Goal: Task Accomplishment & Management: Manage account settings

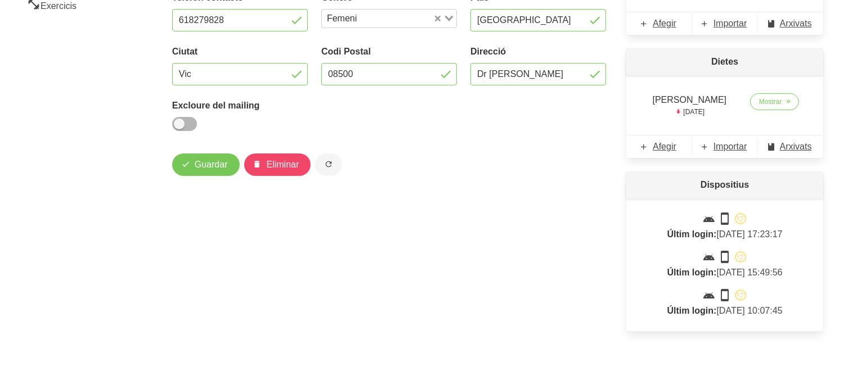
click at [398, 210] on div "Modificació client Actiu Nom [PERSON_NAME] Iniesta Document Fiscal Idioma Catal…" at bounding box center [388, 97] width 447 height 497
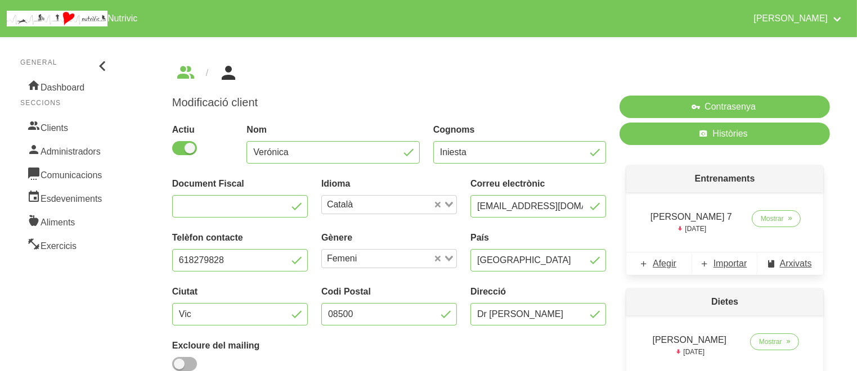
click at [199, 116] on div "Actiu" at bounding box center [202, 143] width 75 height 54
click at [69, 128] on link "Clients" at bounding box center [65, 127] width 91 height 24
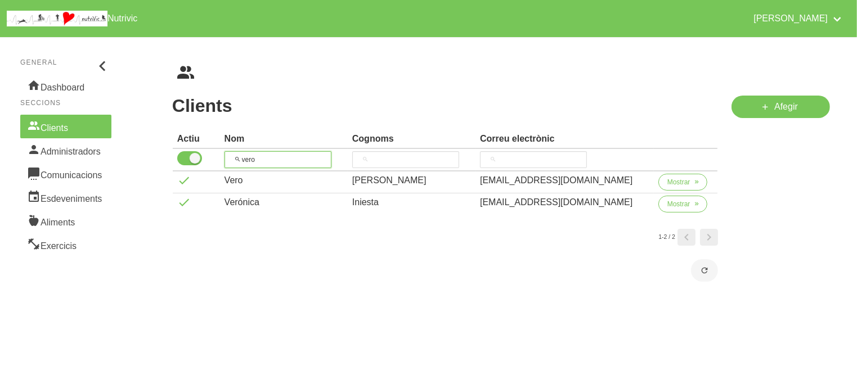
click at [270, 156] on input "vero" at bounding box center [277, 159] width 107 height 17
type input "a"
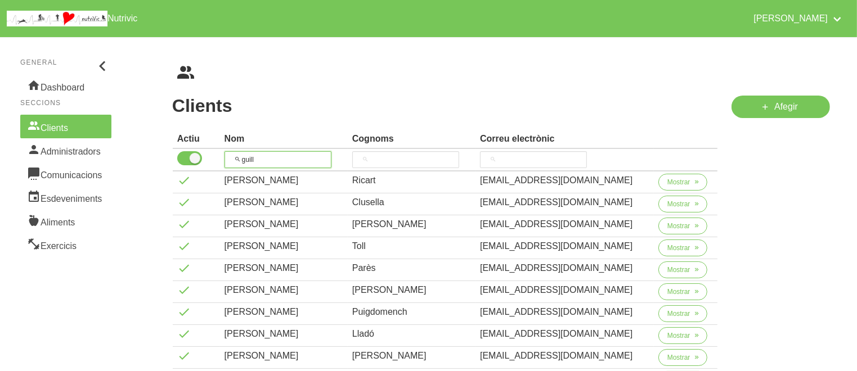
type input "guill"
click at [727, 314] on div "Afegir" at bounding box center [780, 331] width 112 height 485
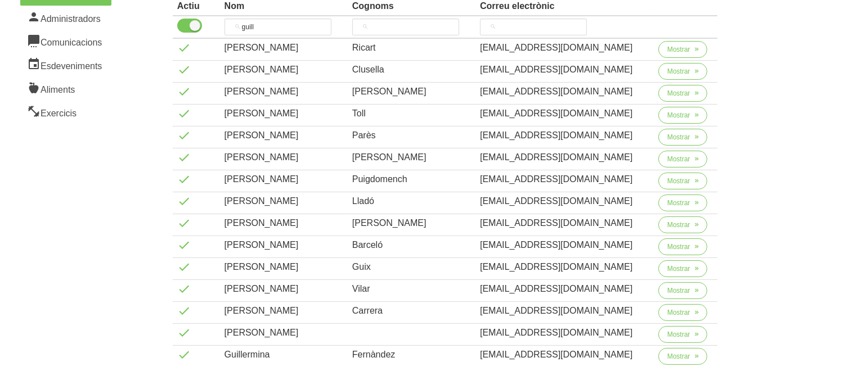
scroll to position [135, 0]
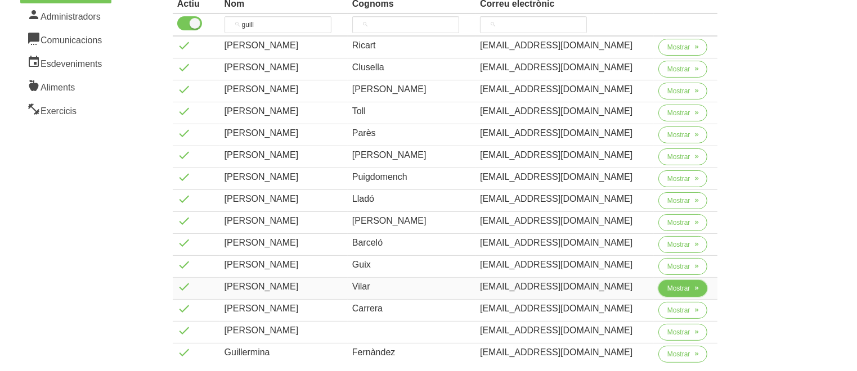
click at [679, 284] on span "Mostrar" at bounding box center [678, 288] width 23 height 10
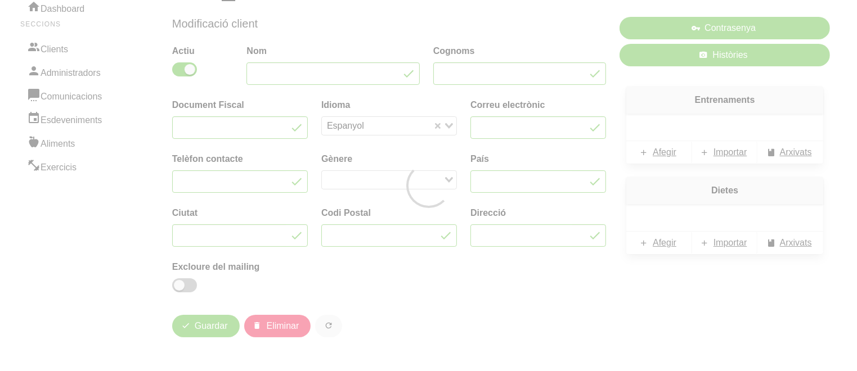
type input "[PERSON_NAME]"
type input "Vilar"
type input "[EMAIL_ADDRESS][DOMAIN_NAME]"
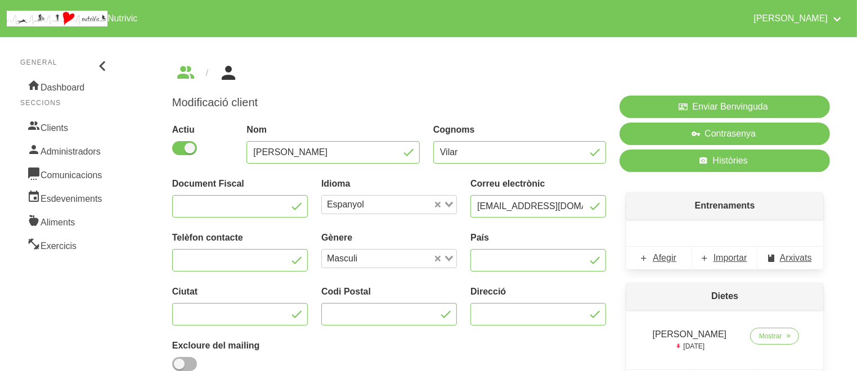
click at [841, 260] on div "Modificació client Actiu Nom [PERSON_NAME] Vilar Document Fiscal Idioma Espanyo…" at bounding box center [501, 299] width 712 height 525
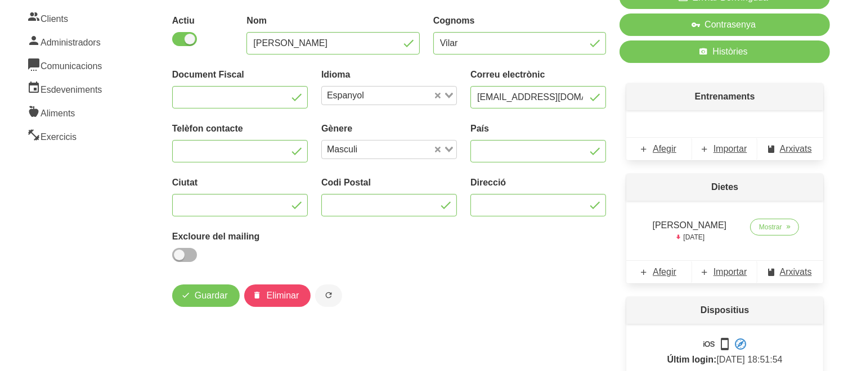
scroll to position [112, 0]
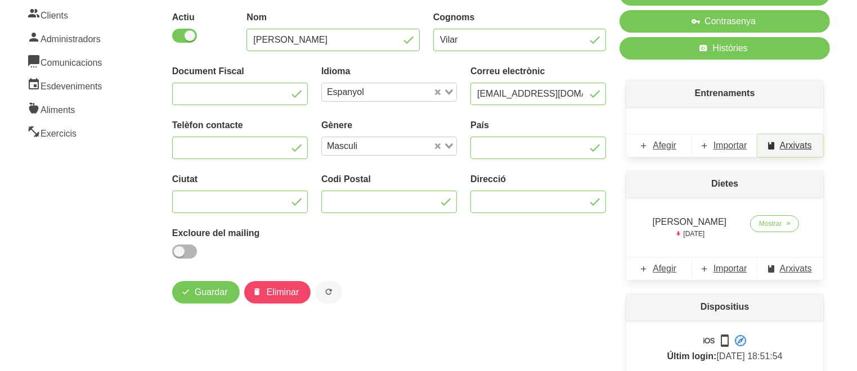
click at [792, 142] on span "Arxivats" at bounding box center [796, 145] width 32 height 13
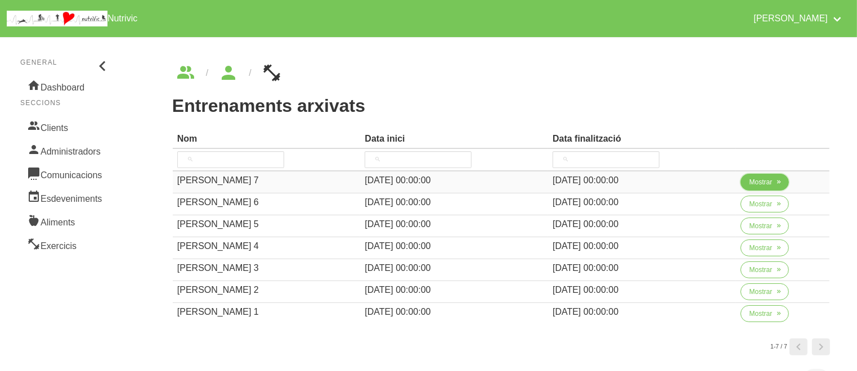
click at [746, 179] on button "Mostrar" at bounding box center [764, 182] width 49 height 17
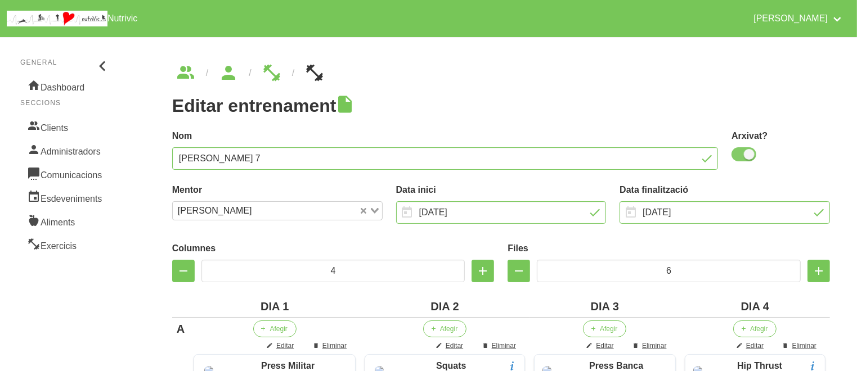
click at [740, 157] on span at bounding box center [743, 154] width 25 height 14
click at [739, 157] on input "checkbox" at bounding box center [734, 154] width 7 height 7
checkbox input "false"
click at [822, 214] on input "[DATE]" at bounding box center [724, 212] width 210 height 22
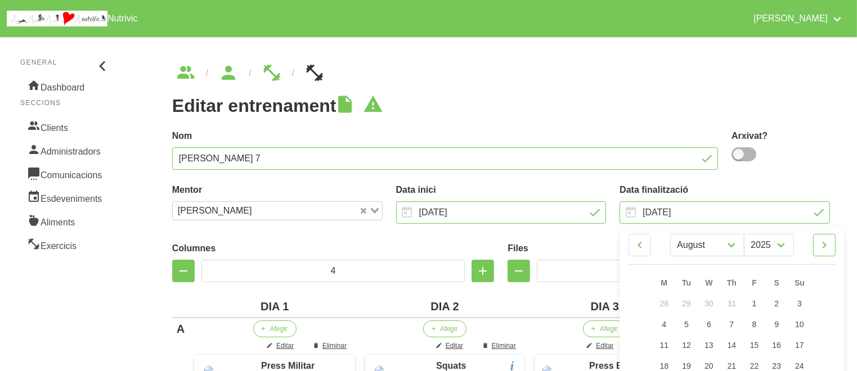
click at [821, 245] on icon at bounding box center [823, 245] width 13 height 20
click at [631, 245] on link at bounding box center [639, 245] width 22 height 22
select select "9"
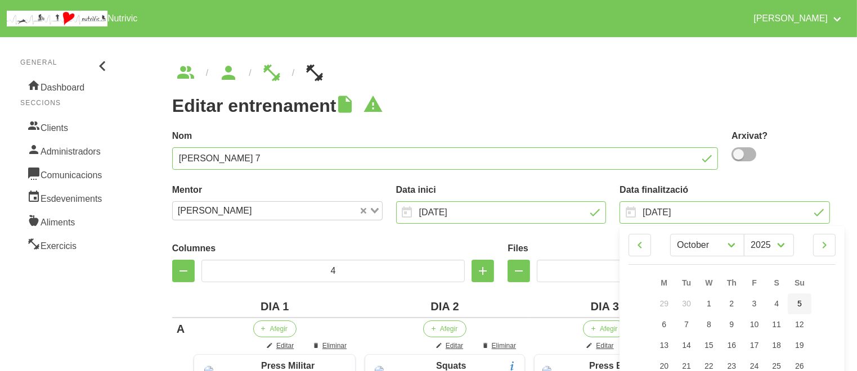
click at [801, 304] on span "5" at bounding box center [799, 303] width 4 height 9
type input "[DATE]"
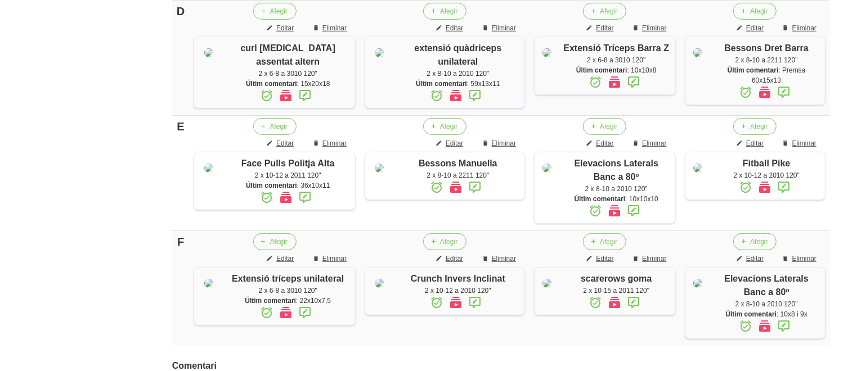
scroll to position [839, 0]
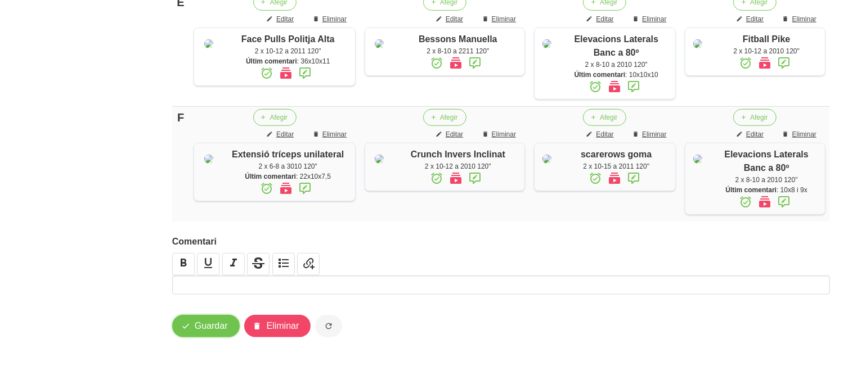
click at [205, 323] on span "Guardar" at bounding box center [211, 325] width 33 height 13
